Goal: Information Seeking & Learning: Learn about a topic

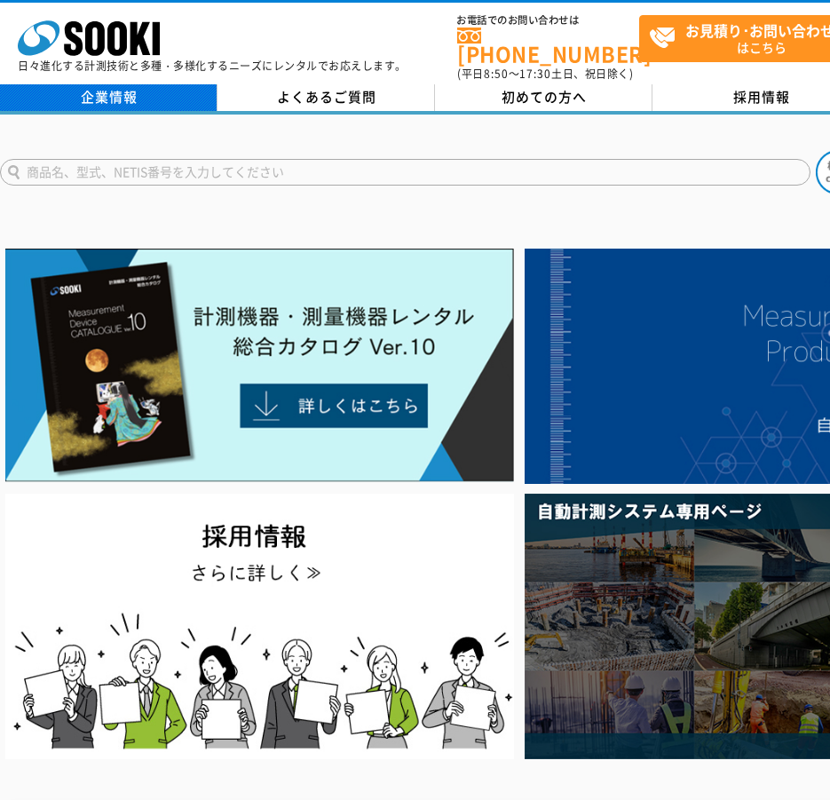
click at [122, 91] on link "企業情報" at bounding box center [109, 97] width 218 height 27
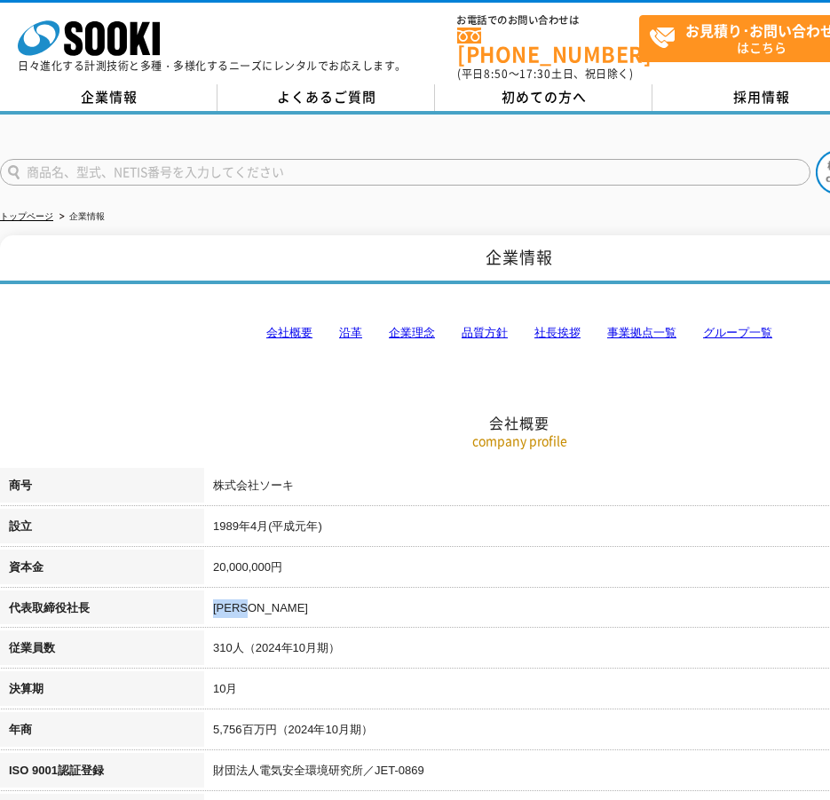
drag, startPoint x: 282, startPoint y: 607, endPoint x: 211, endPoint y: 603, distance: 70.3
click at [211, 603] on td "梶原 英登" at bounding box center [621, 611] width 835 height 41
copy td "梶原 英登"
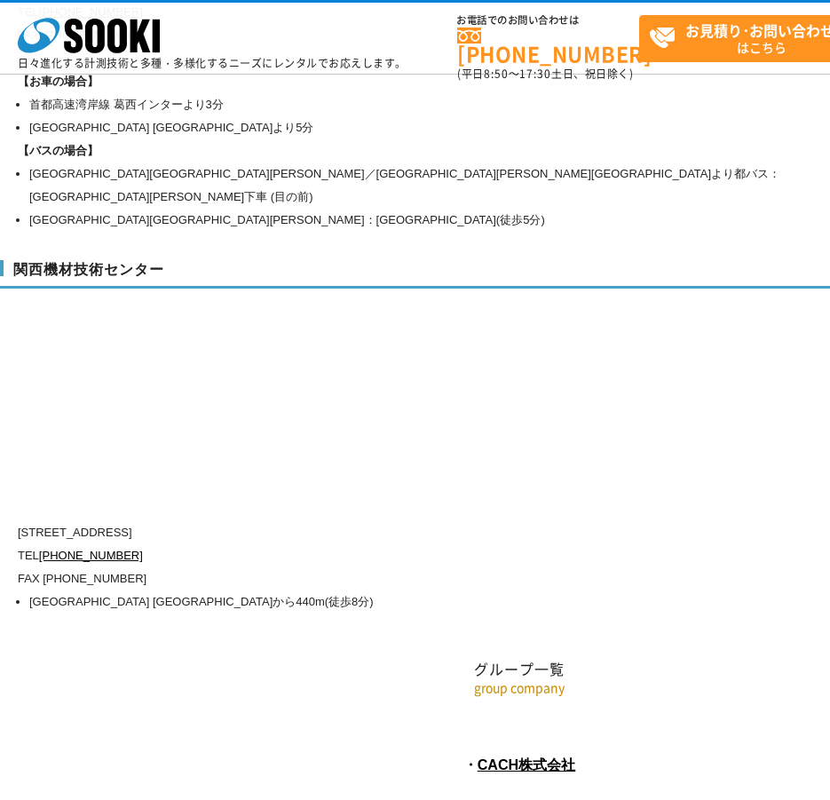
scroll to position [7921, 0]
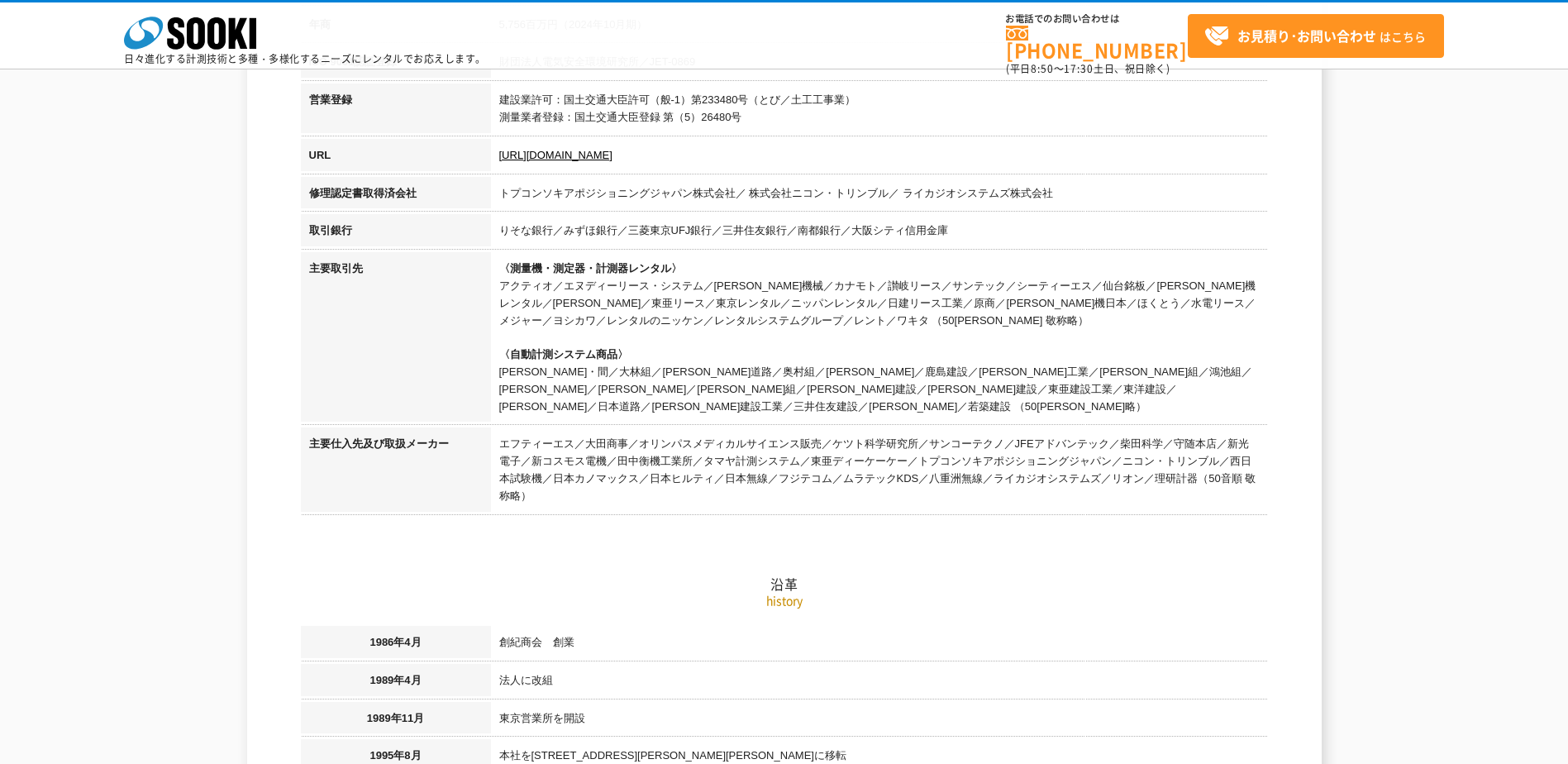
scroll to position [0, 0]
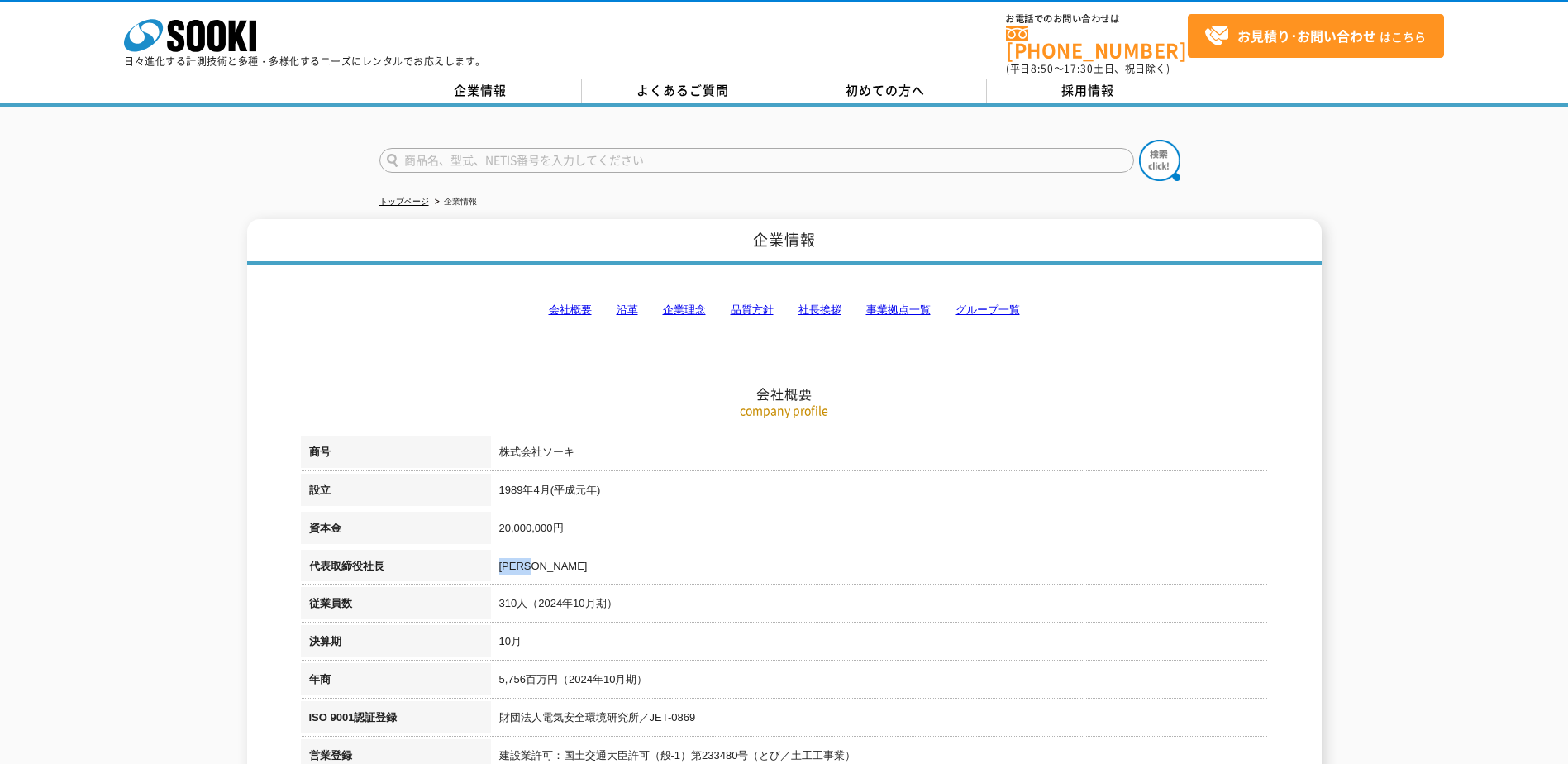
click at [532, 564] on td "[PERSON_NAME]" at bounding box center [879, 569] width 777 height 38
click at [772, 82] on link "採用情報" at bounding box center [1089, 90] width 203 height 25
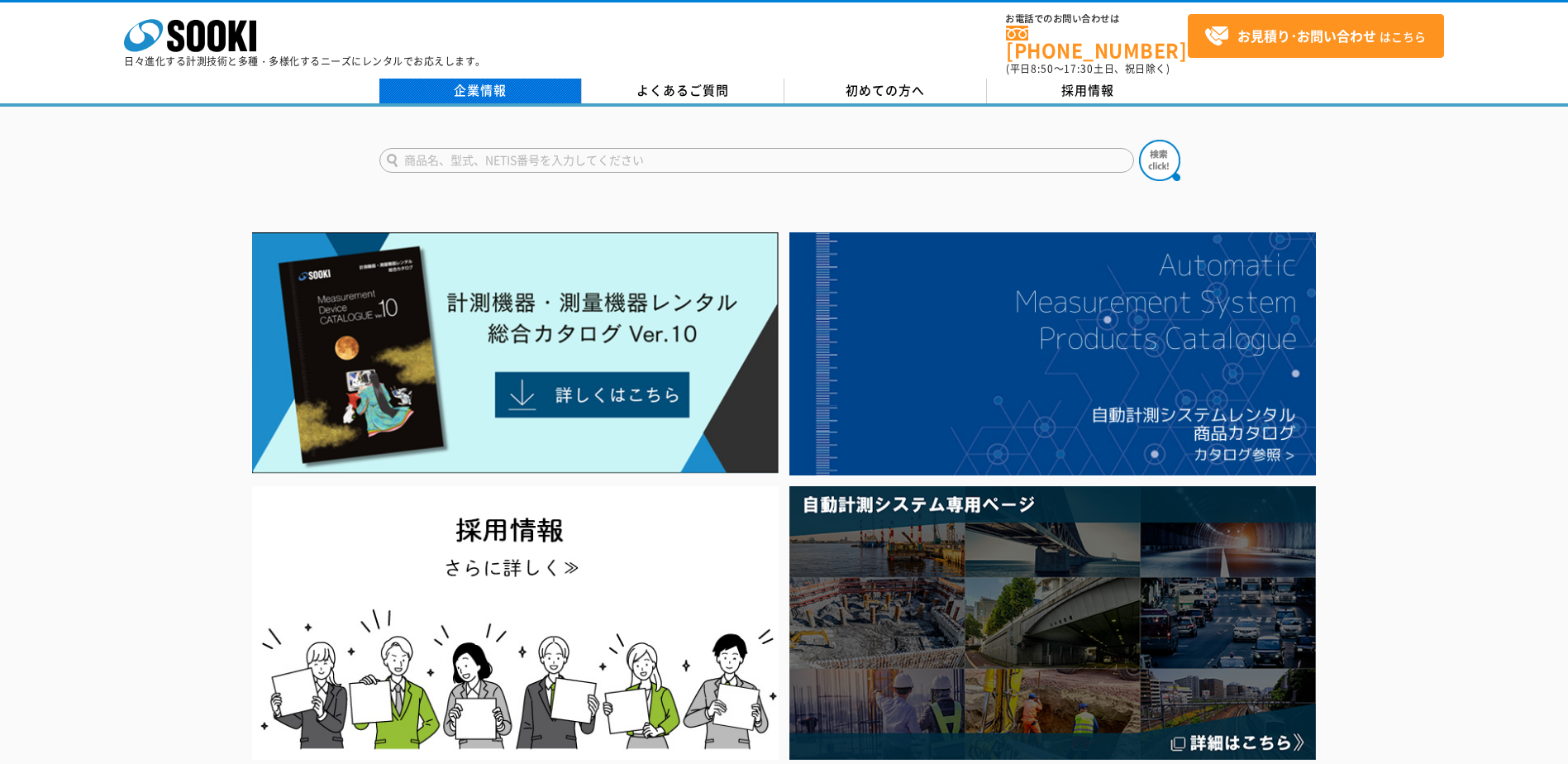
click at [461, 78] on link "企業情報" at bounding box center [481, 90] width 203 height 25
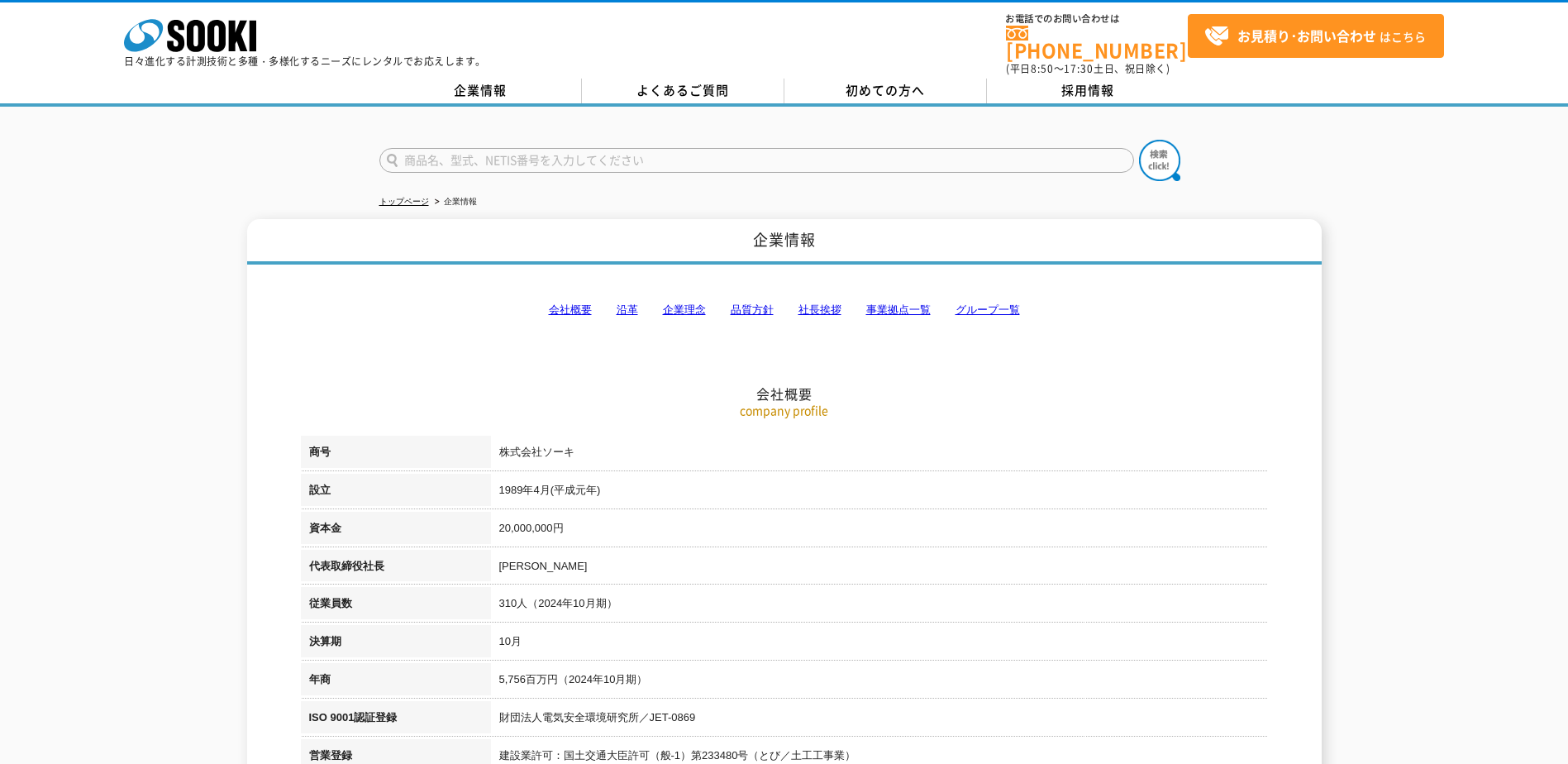
click at [834, 303] on link "社長挨拶" at bounding box center [820, 309] width 43 height 12
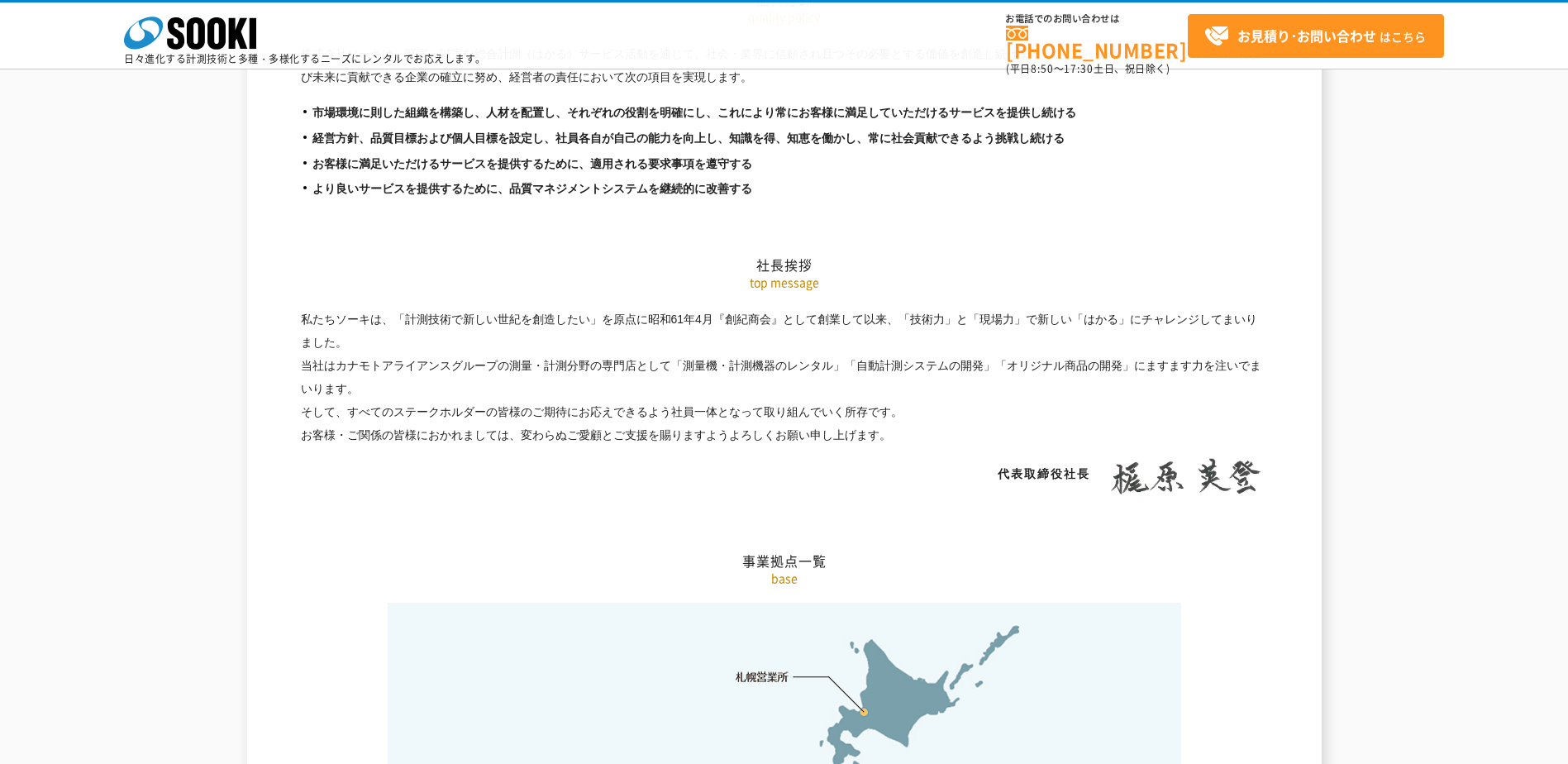
scroll to position [3007, 0]
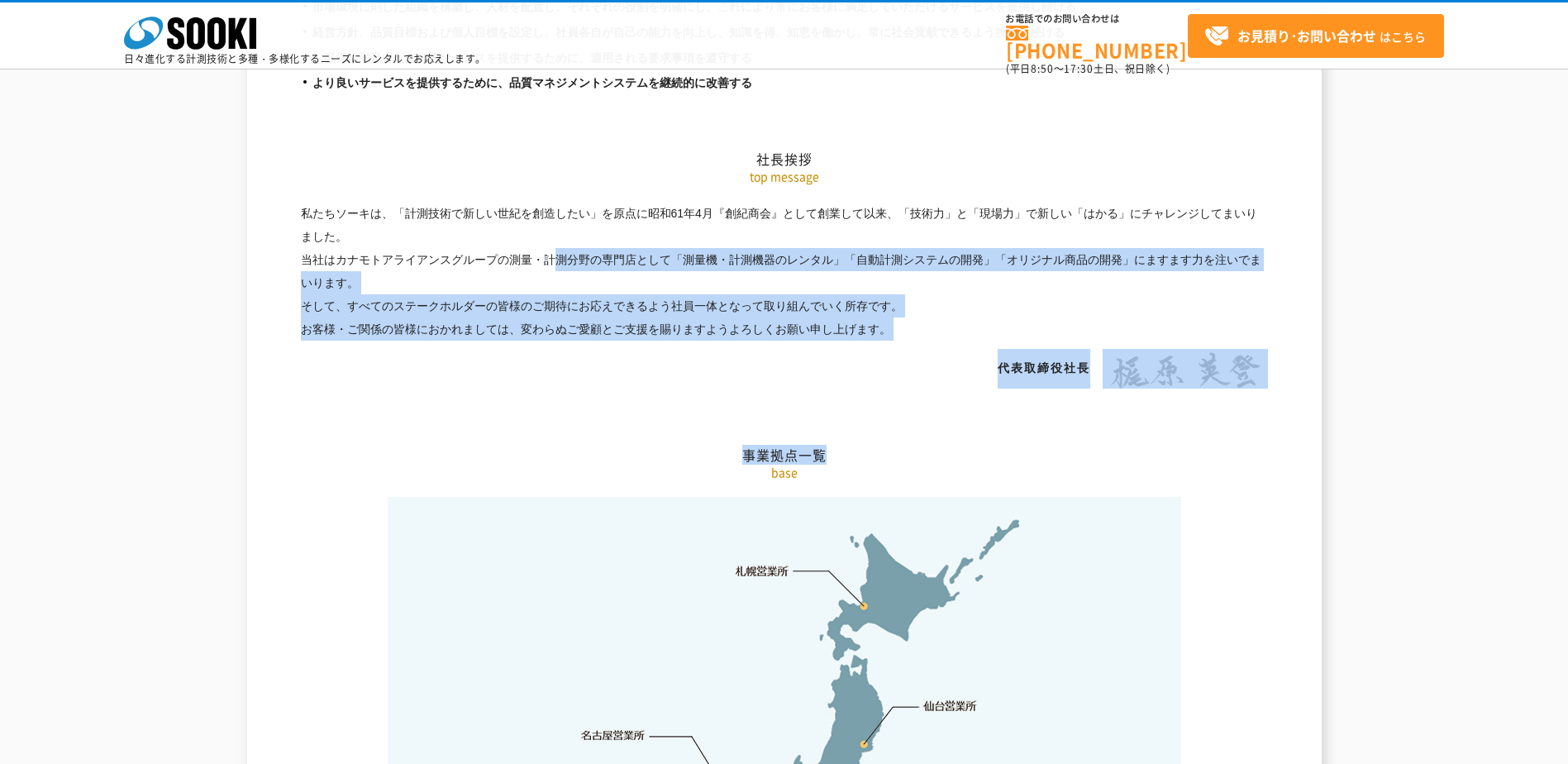
drag, startPoint x: 846, startPoint y: 233, endPoint x: 330, endPoint y: 174, distance: 519.4
drag, startPoint x: 330, startPoint y: 174, endPoint x: 414, endPoint y: 206, distance: 89.9
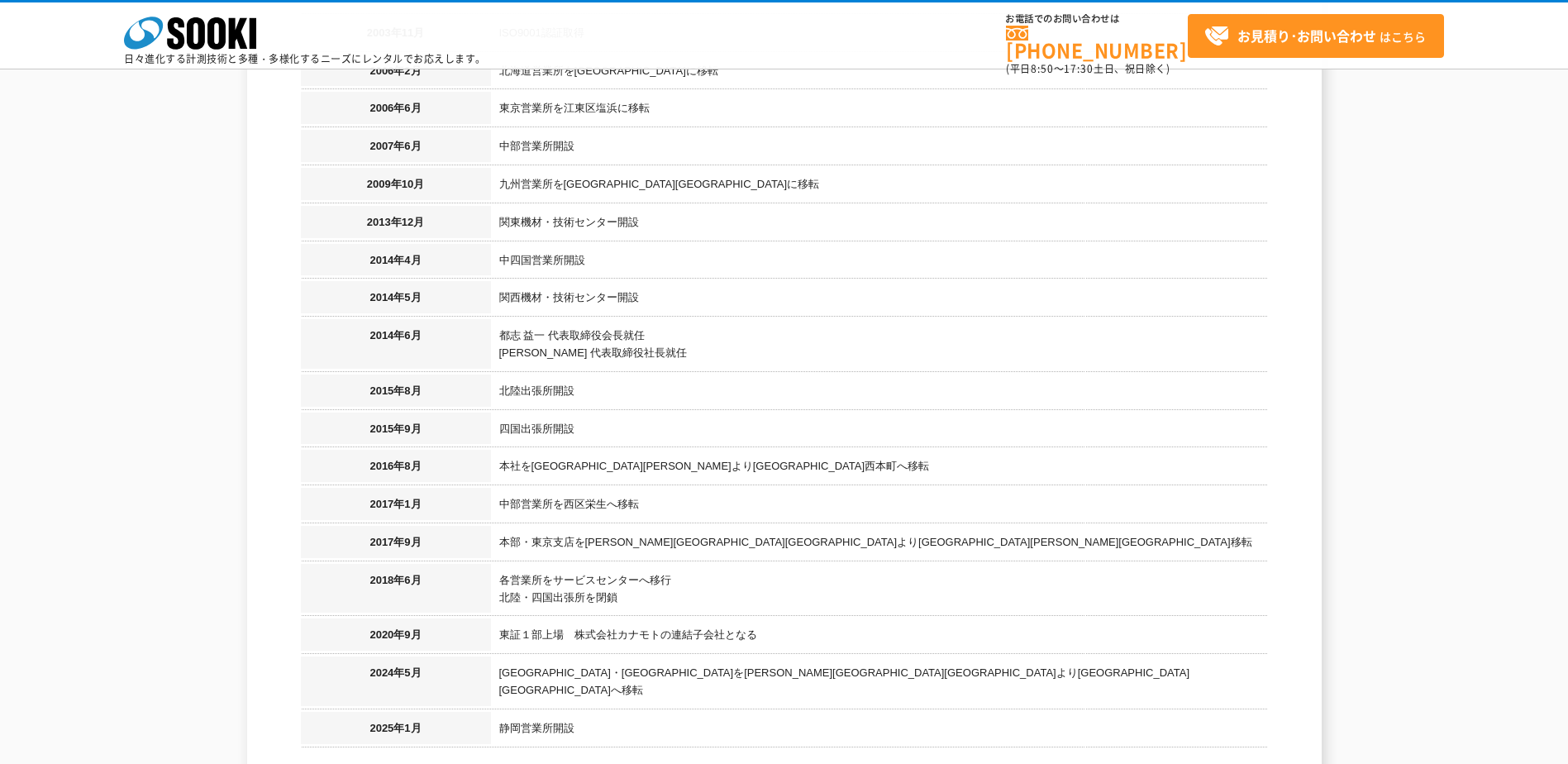
scroll to position [1602, 0]
drag, startPoint x: 501, startPoint y: 608, endPoint x: 735, endPoint y: 603, distance: 234.1
click at [735, 621] on td "東証１部上場　株式会社カナモトの連結子会社となる" at bounding box center [879, 639] width 777 height 38
copy td "東証１部上場　株式会社カナモトの連結子会社となる"
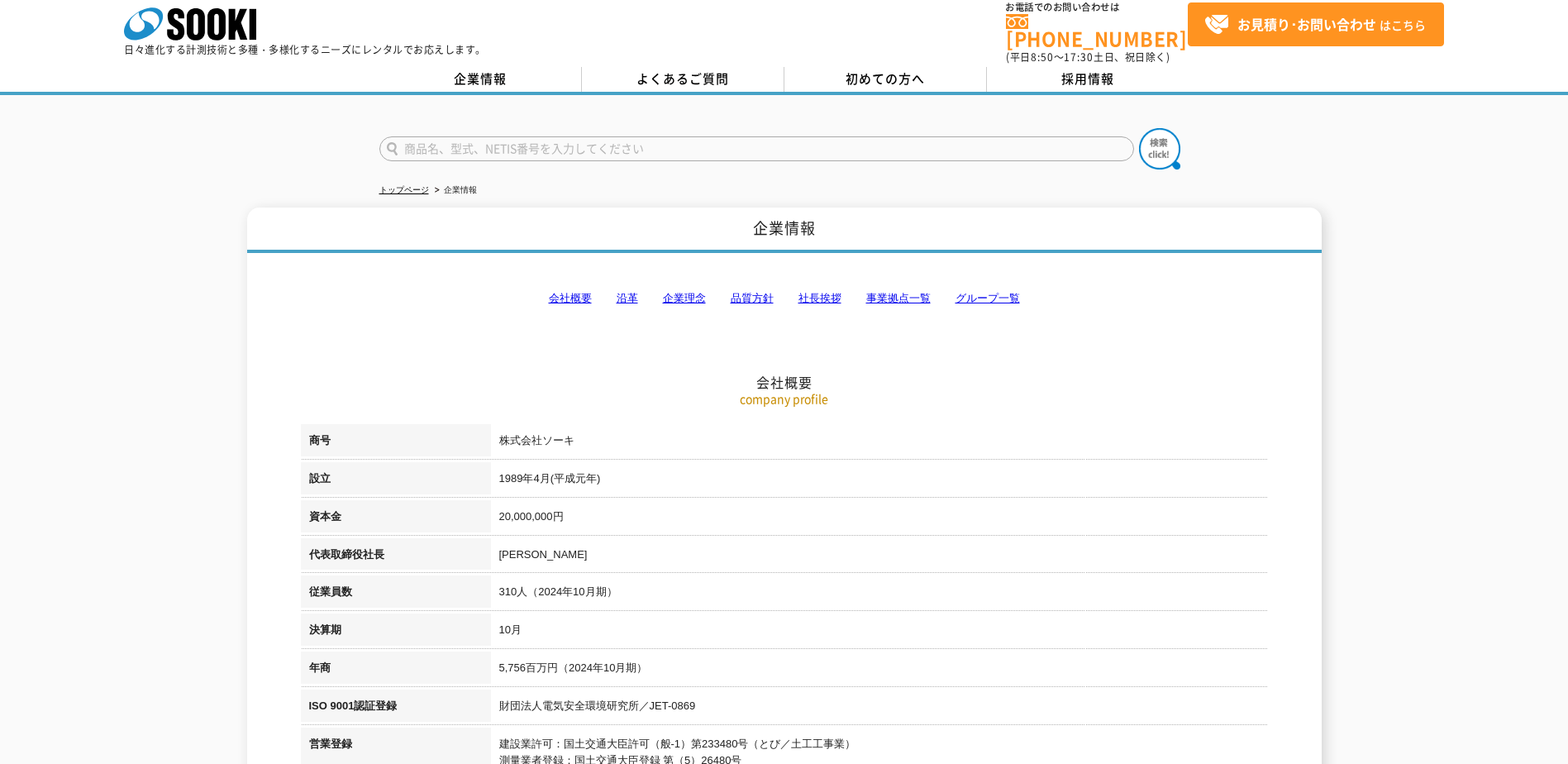
scroll to position [0, 0]
